Goal: Task Accomplishment & Management: Use online tool/utility

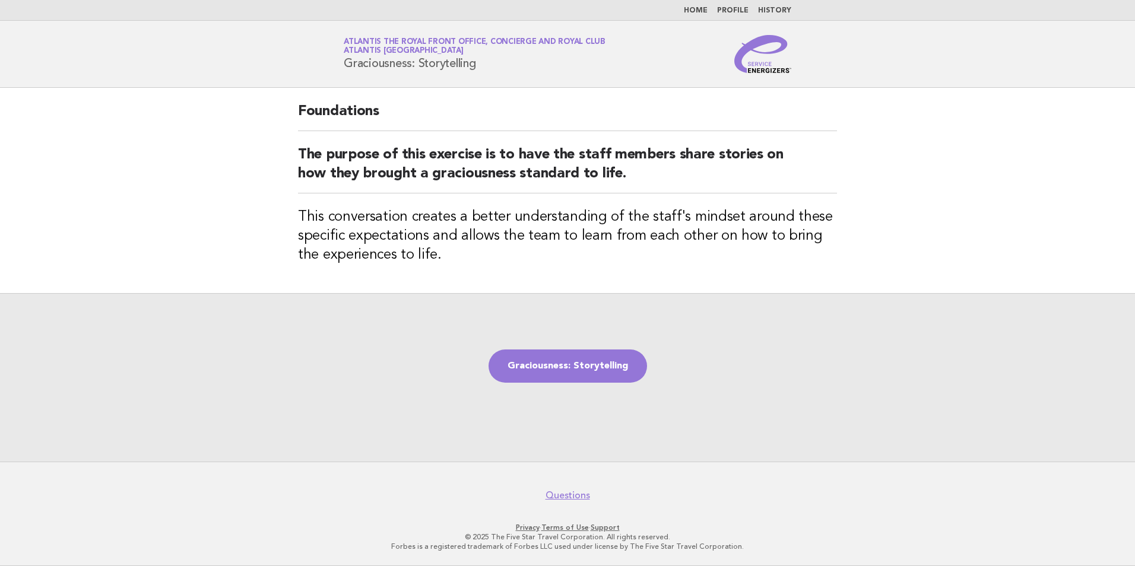
drag, startPoint x: 623, startPoint y: 378, endPoint x: 613, endPoint y: 387, distance: 13.9
click at [623, 378] on link "Graciousness: Storytelling" at bounding box center [568, 366] width 159 height 33
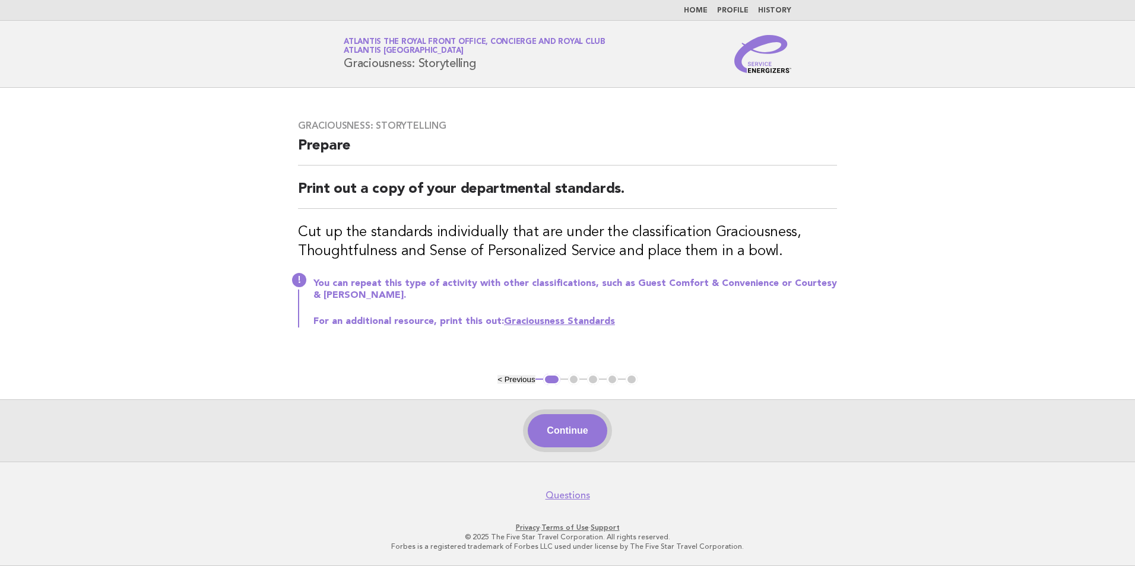
click at [560, 420] on button "Continue" at bounding box center [567, 430] width 79 height 33
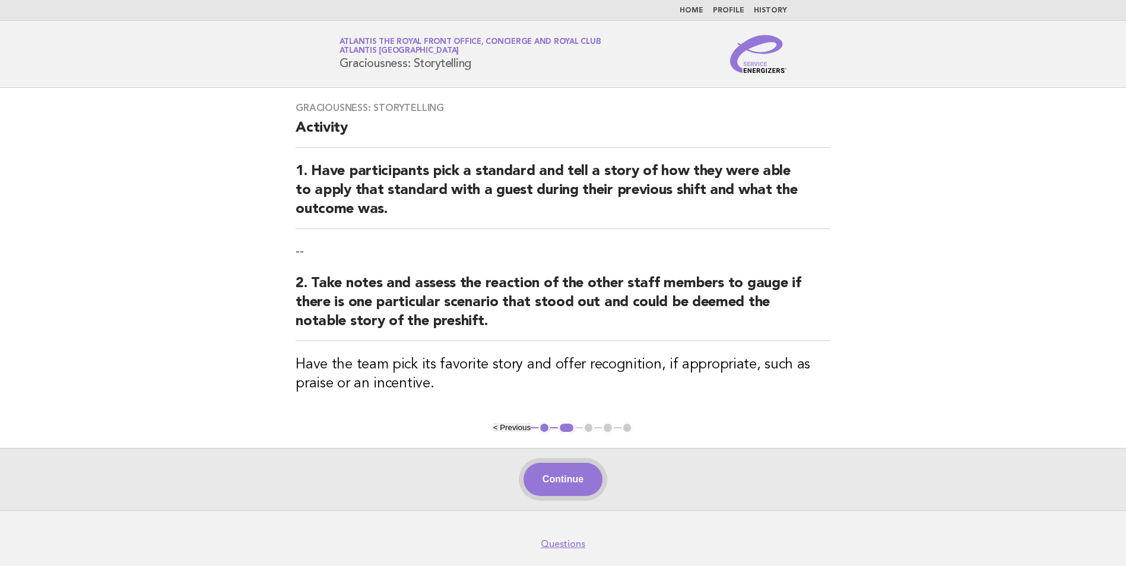
click at [561, 479] on button "Continue" at bounding box center [563, 479] width 79 height 33
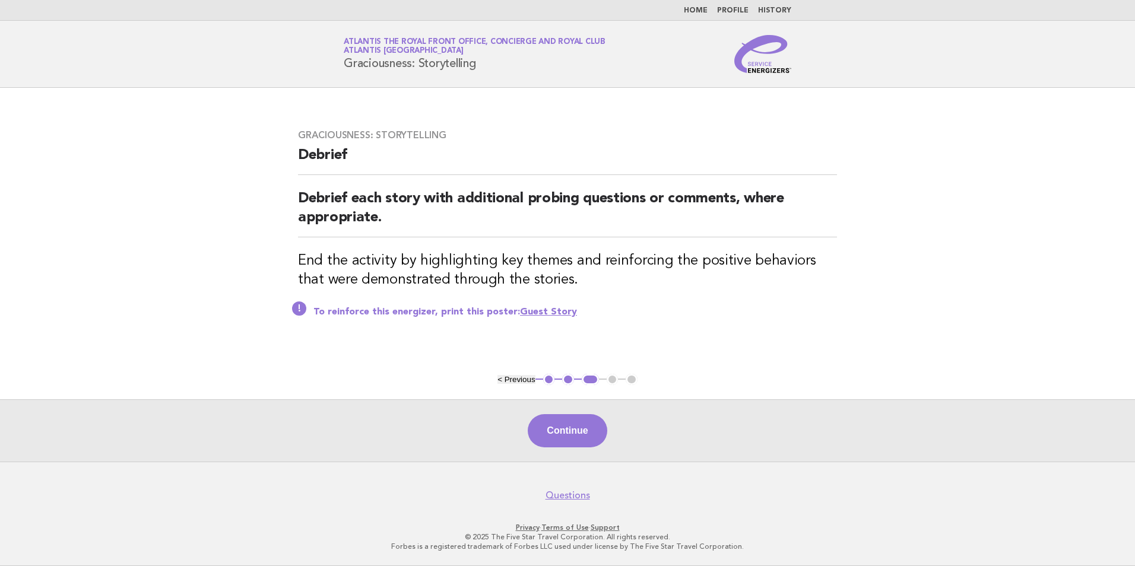
click at [566, 477] on footer "Questions Privacy · Terms of Use · Support © 2025 The Five Star Travel Corporat…" at bounding box center [567, 514] width 1135 height 105
click at [571, 443] on button "Continue" at bounding box center [567, 430] width 79 height 33
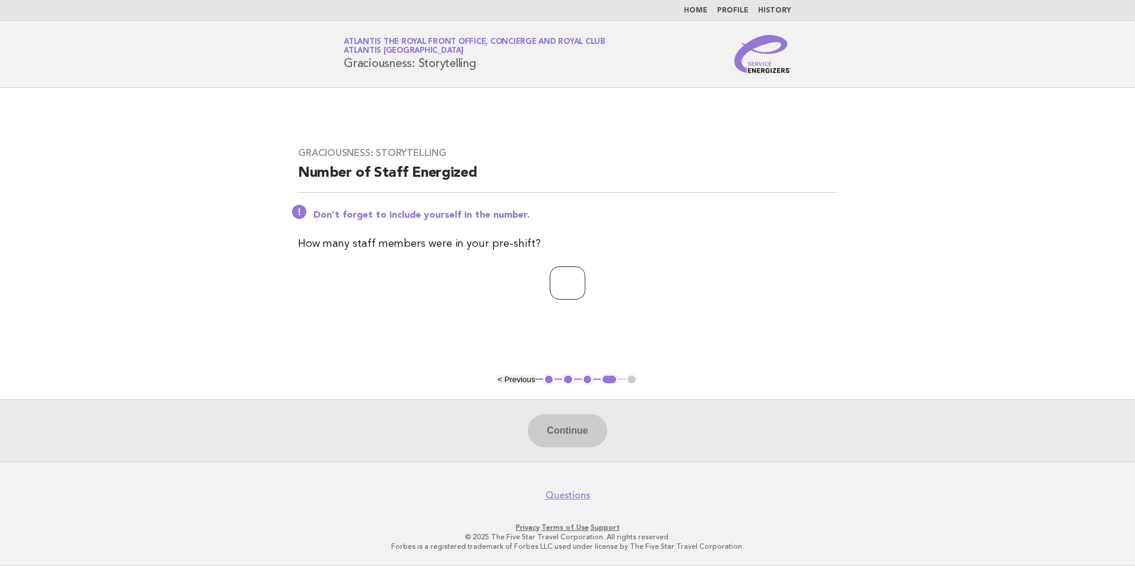
click at [561, 273] on input "number" at bounding box center [568, 283] width 36 height 33
type input "*"
click at [514, 425] on div "Continue" at bounding box center [567, 431] width 1135 height 62
click at [559, 426] on button "Continue" at bounding box center [567, 430] width 79 height 33
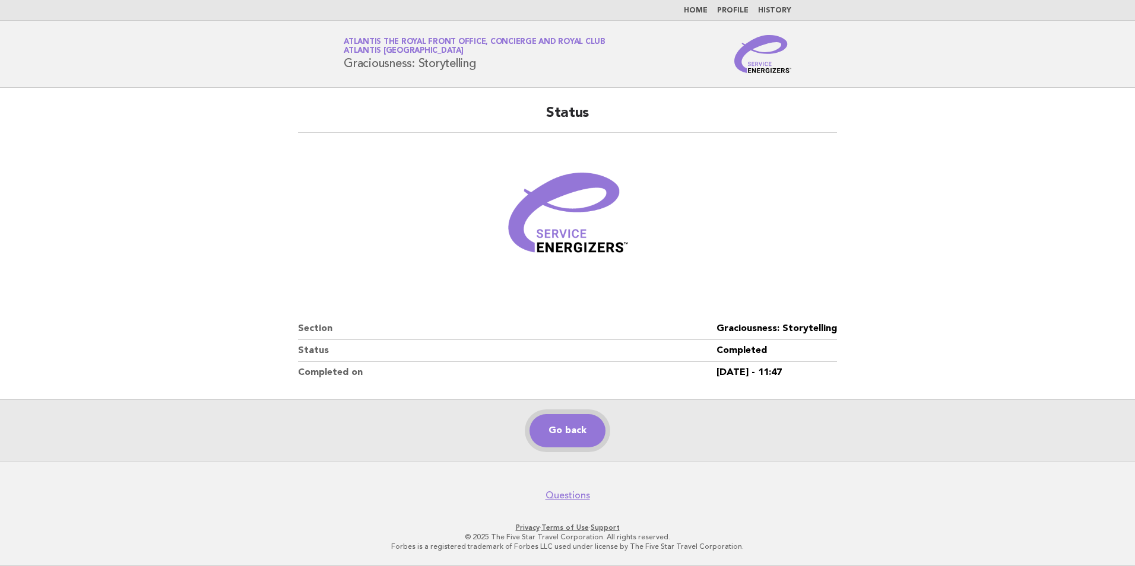
click at [560, 439] on link "Go back" at bounding box center [568, 430] width 76 height 33
